Goal: Check status: Check status

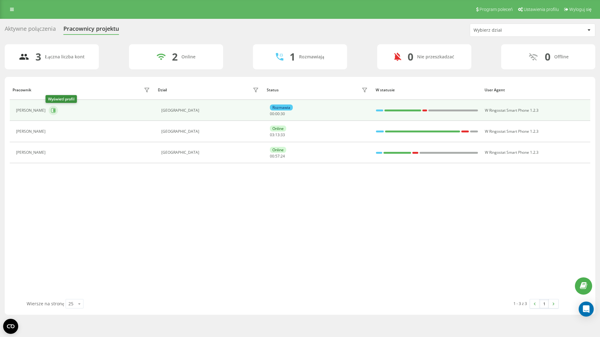
click at [51, 109] on icon at bounding box center [53, 110] width 5 height 5
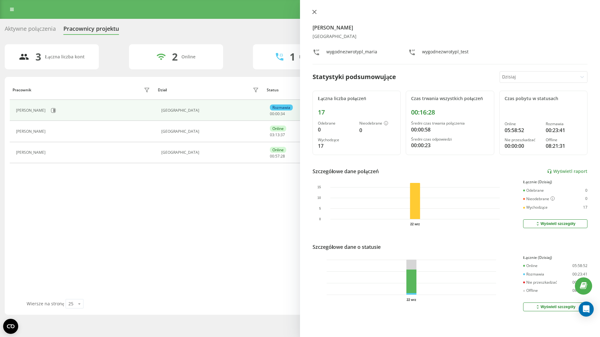
click at [313, 11] on icon at bounding box center [315, 12] width 4 height 4
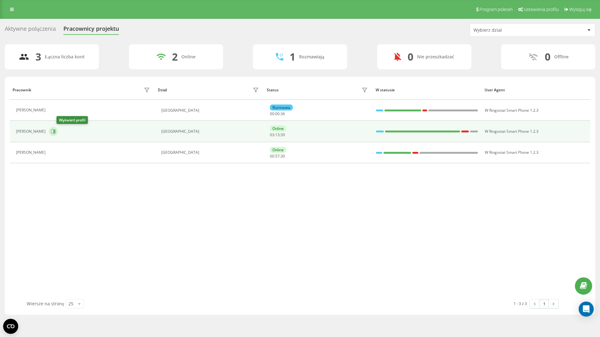
click at [55, 131] on icon at bounding box center [54, 131] width 2 height 3
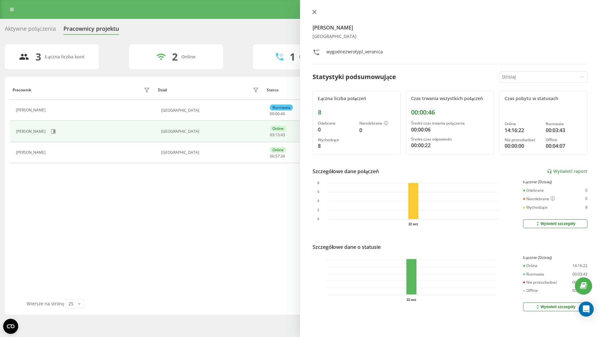
click at [315, 11] on icon at bounding box center [315, 12] width 4 height 4
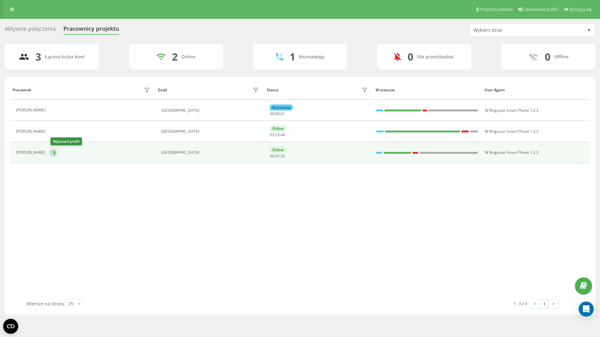
click at [55, 154] on icon at bounding box center [53, 152] width 5 height 5
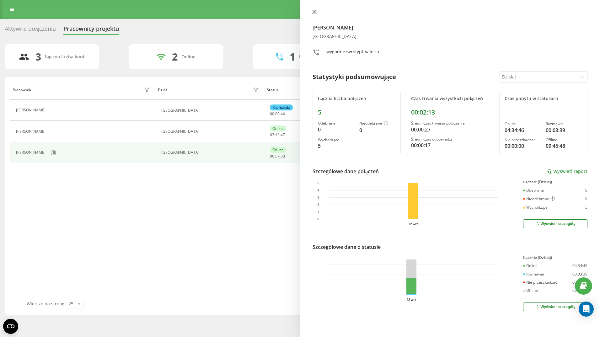
click at [314, 11] on icon at bounding box center [315, 12] width 4 height 4
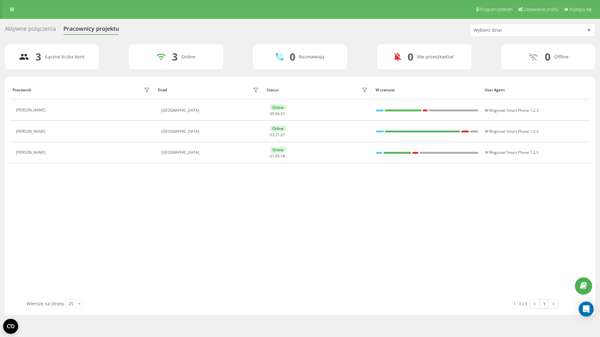
click at [266, 204] on div "Pracownik Dział Status W statusie User Agent [PERSON_NAME] [GEOGRAPHIC_DATA] On…" at bounding box center [300, 189] width 581 height 219
click at [55, 150] on icon at bounding box center [52, 152] width 5 height 5
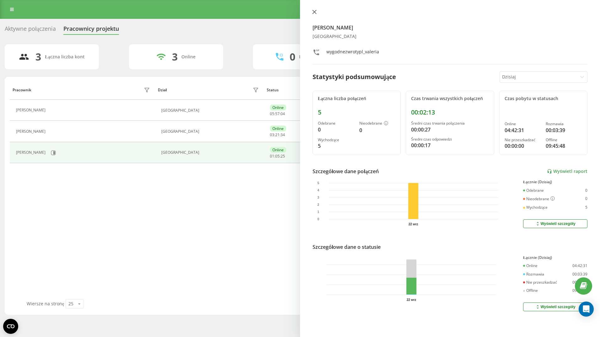
click at [316, 10] on icon at bounding box center [315, 12] width 4 height 4
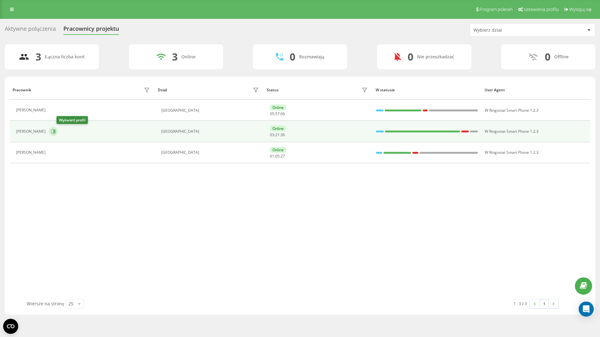
click at [56, 132] on icon at bounding box center [53, 131] width 5 height 5
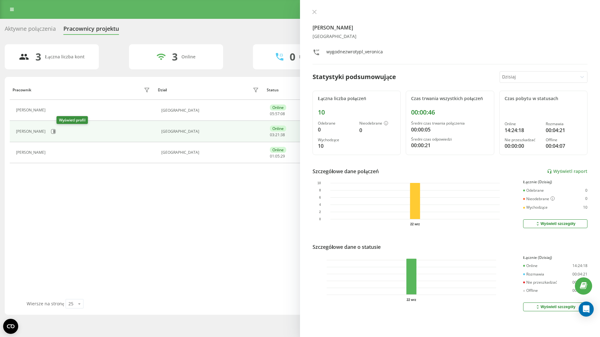
click at [56, 132] on icon at bounding box center [53, 131] width 5 height 5
click at [315, 11] on icon at bounding box center [314, 12] width 4 height 4
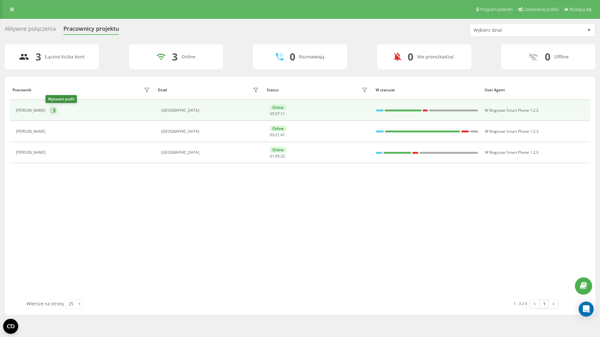
click at [53, 110] on icon at bounding box center [54, 110] width 2 height 3
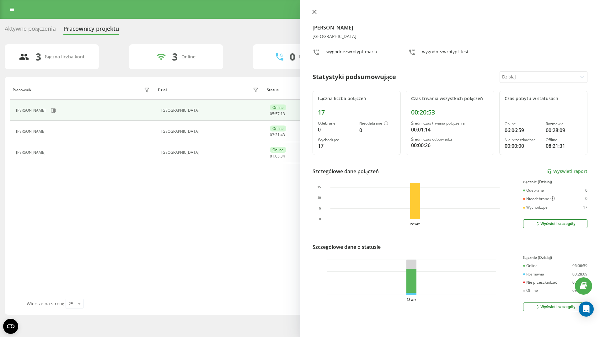
drag, startPoint x: 314, startPoint y: 9, endPoint x: 313, endPoint y: 14, distance: 5.1
click at [313, 9] on div "[PERSON_NAME] [GEOGRAPHIC_DATA] wygodnezwrotypl_maria wygodnezwrotypl_test Stat…" at bounding box center [450, 168] width 300 height 337
click at [315, 12] on icon at bounding box center [315, 12] width 4 height 4
